Goal: Navigation & Orientation: Find specific page/section

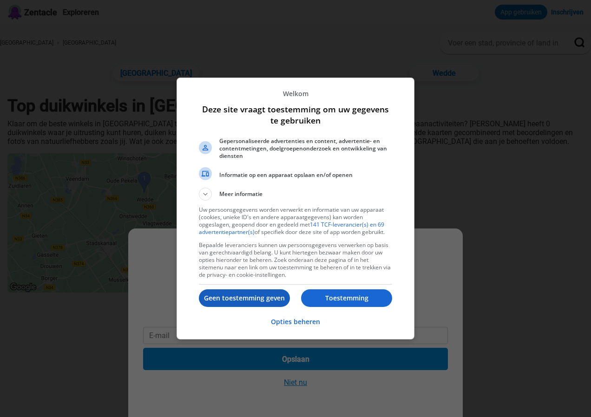
click at [261, 297] on p "Geen toestemming geven" at bounding box center [244, 297] width 91 height 9
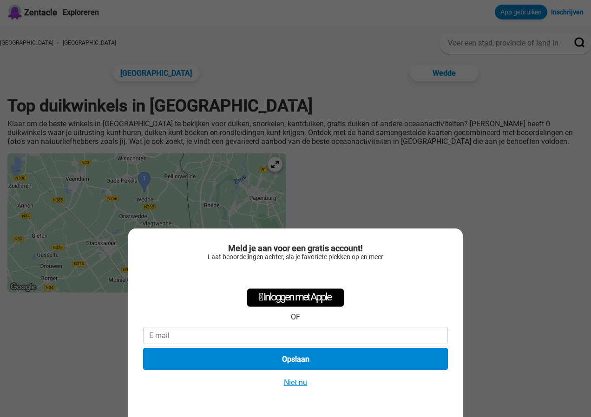
click at [293, 383] on button "Niet nu" at bounding box center [295, 382] width 29 height 10
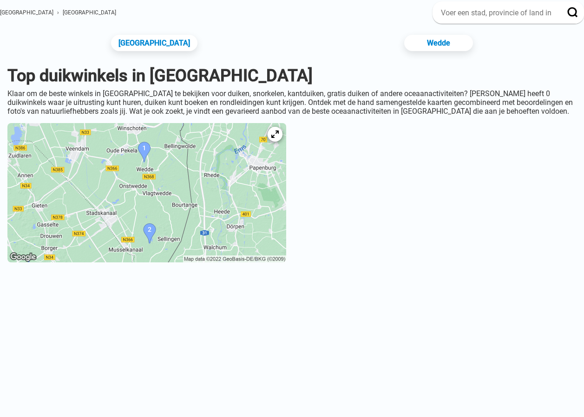
scroll to position [46, 0]
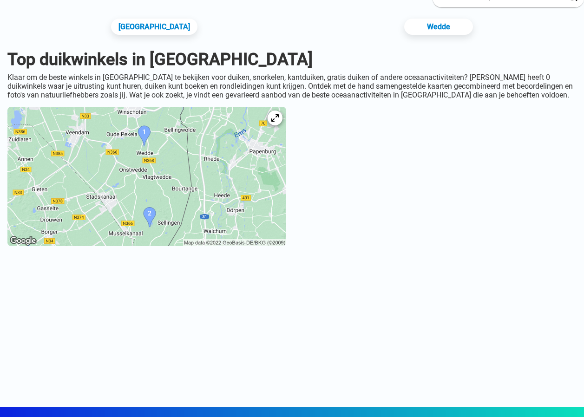
click at [216, 203] on img at bounding box center [146, 176] width 279 height 139
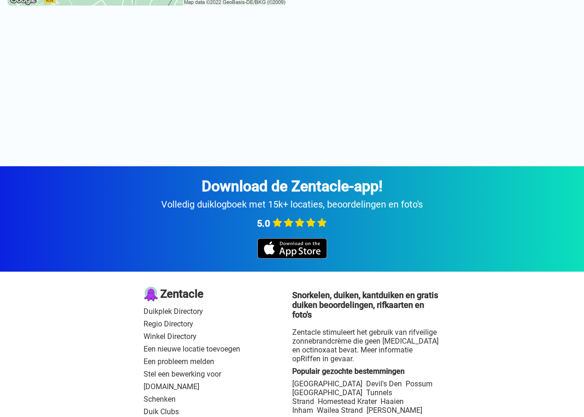
scroll to position [325, 0]
